Goal: Task Accomplishment & Management: Manage account settings

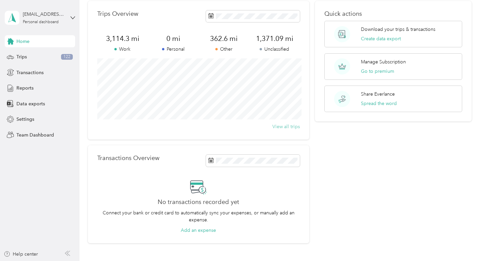
scroll to position [29, 0]
click at [62, 57] on span "122" at bounding box center [67, 57] width 12 height 6
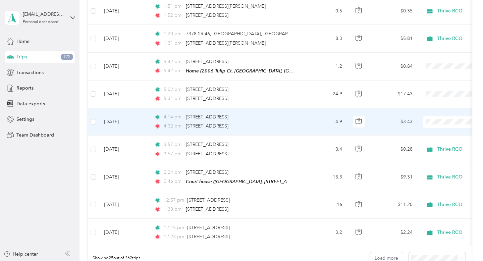
scroll to position [661, 0]
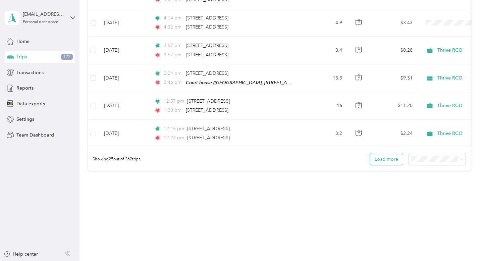
click at [402, 156] on button "Load more" at bounding box center [386, 159] width 33 height 12
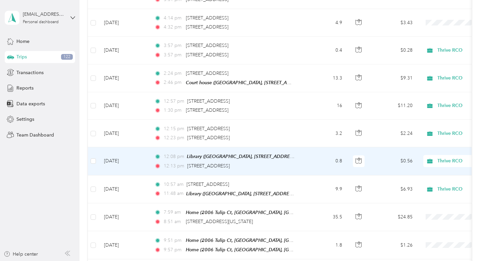
click at [437, 155] on div "Thrive RCO" at bounding box center [465, 161] width 83 height 12
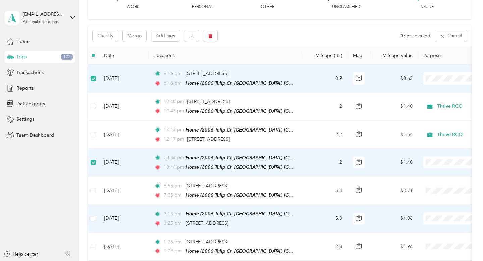
scroll to position [50, 0]
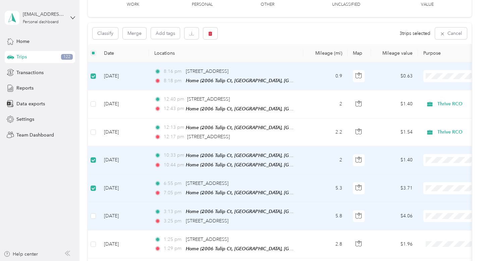
click at [99, 214] on td "[DATE]" at bounding box center [124, 216] width 50 height 28
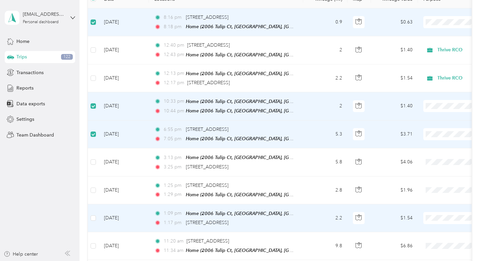
scroll to position [104, 0]
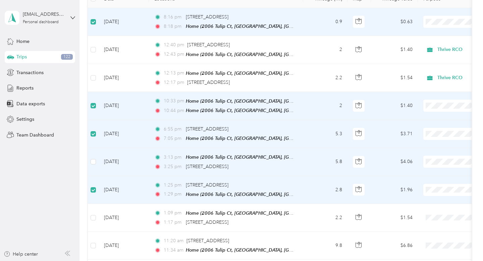
click at [96, 160] on td at bounding box center [93, 162] width 11 height 28
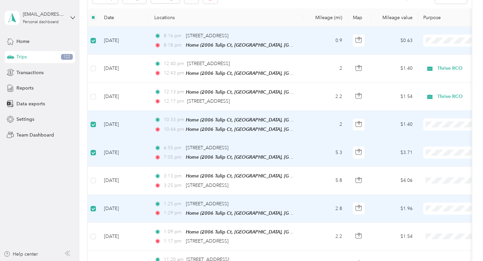
scroll to position [85, 0]
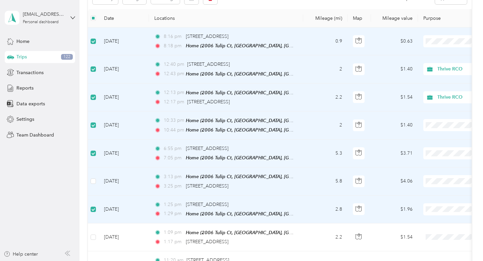
click at [96, 178] on td at bounding box center [93, 181] width 11 height 28
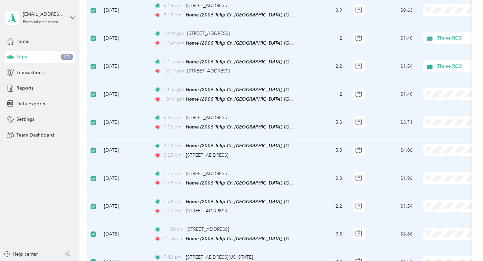
scroll to position [0, 0]
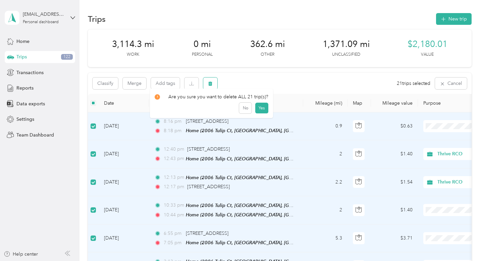
click at [211, 83] on icon "button" at bounding box center [210, 84] width 4 height 4
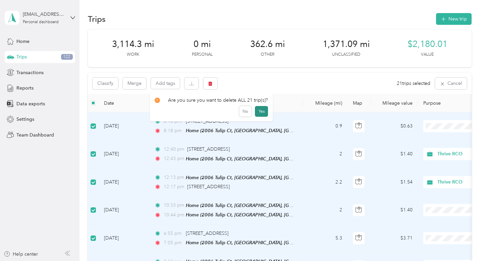
click at [261, 109] on button "Yes" at bounding box center [261, 111] width 13 height 11
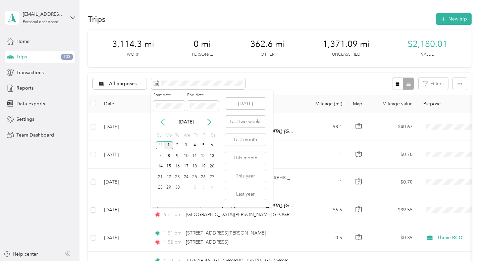
click at [162, 119] on icon at bounding box center [162, 122] width 7 height 7
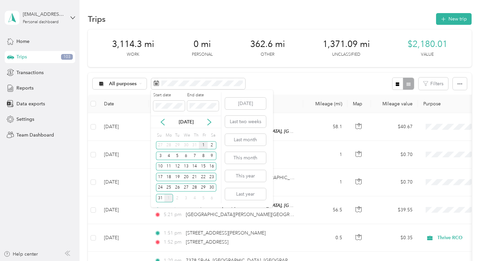
click at [205, 146] on div "1" at bounding box center [203, 145] width 9 height 8
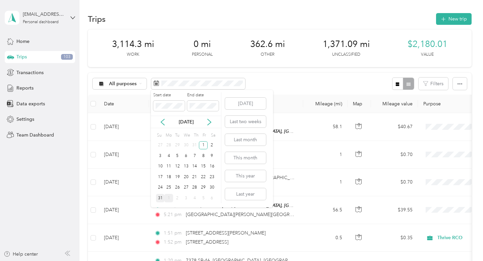
click at [161, 197] on div "31" at bounding box center [160, 198] width 9 height 8
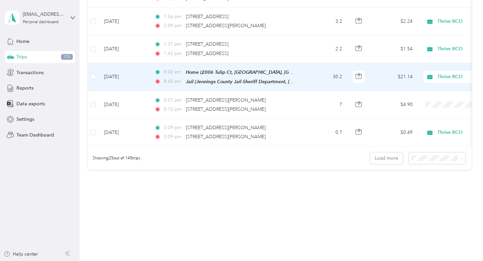
scroll to position [660, 0]
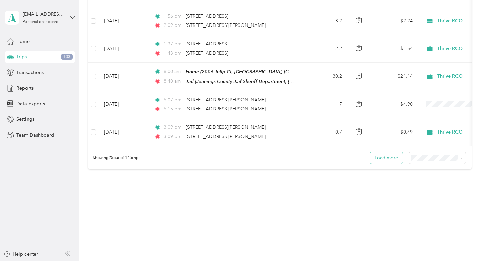
click at [392, 156] on button "Load more" at bounding box center [386, 158] width 33 height 12
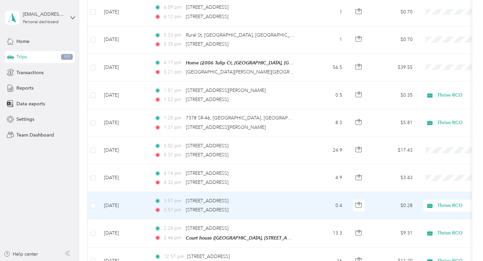
scroll to position [0, 0]
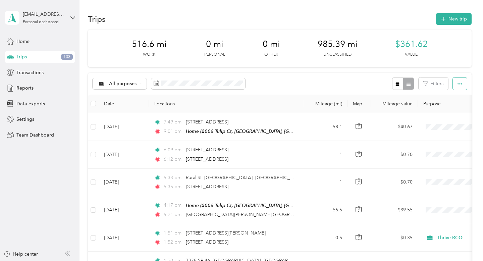
click at [462, 83] on icon "button" at bounding box center [460, 84] width 5 height 5
click at [456, 106] on span "Export" at bounding box center [454, 108] width 14 height 6
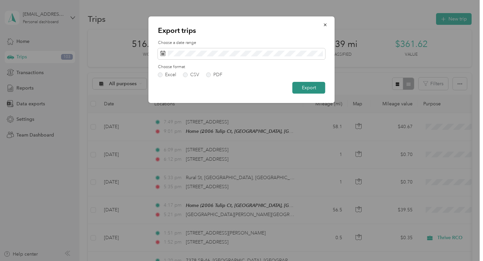
click at [310, 89] on button "Export" at bounding box center [309, 88] width 33 height 12
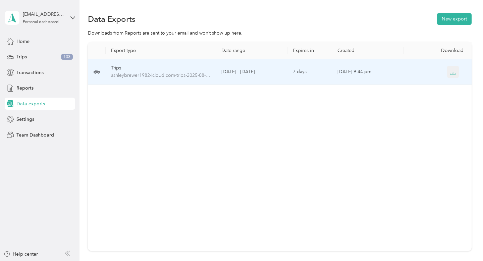
click at [455, 70] on icon "button" at bounding box center [453, 72] width 6 height 6
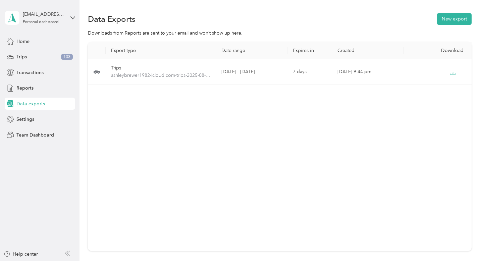
click at [69, 18] on div "[EMAIL_ADDRESS][DOMAIN_NAME] Personal dashboard" at bounding box center [40, 17] width 70 height 23
click at [30, 57] on div "Log out" at bounding box center [75, 55] width 132 height 12
